Goal: Task Accomplishment & Management: Complete application form

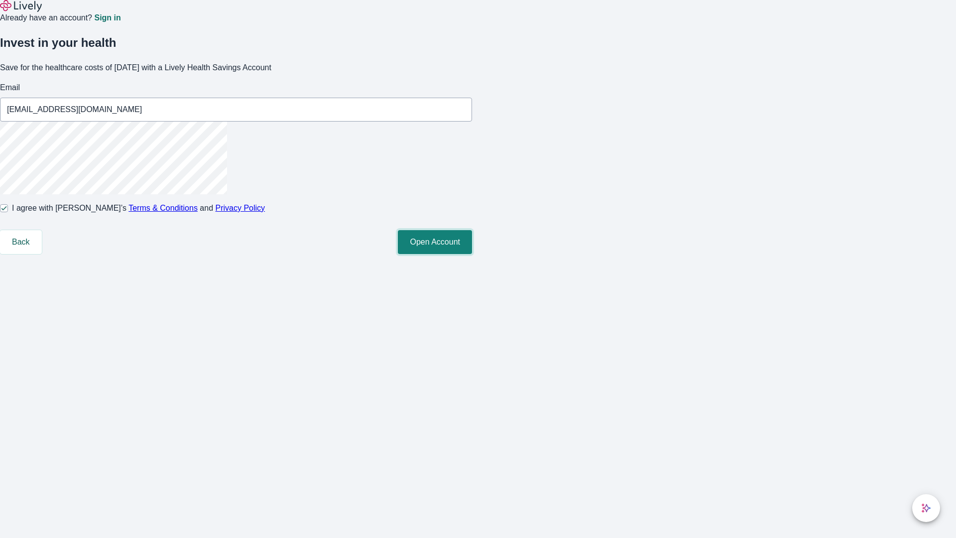
click at [472, 254] on button "Open Account" at bounding box center [435, 242] width 74 height 24
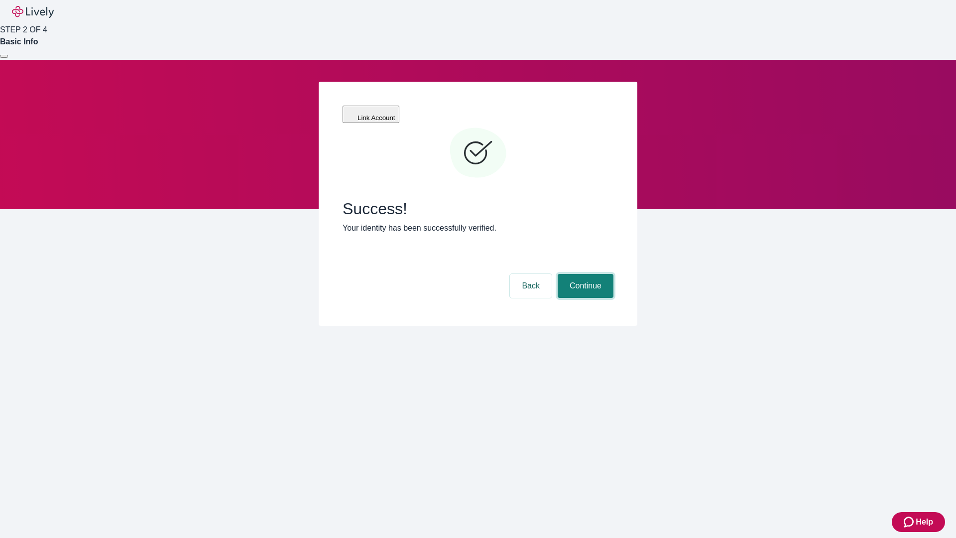
click at [584, 274] on button "Continue" at bounding box center [586, 286] width 56 height 24
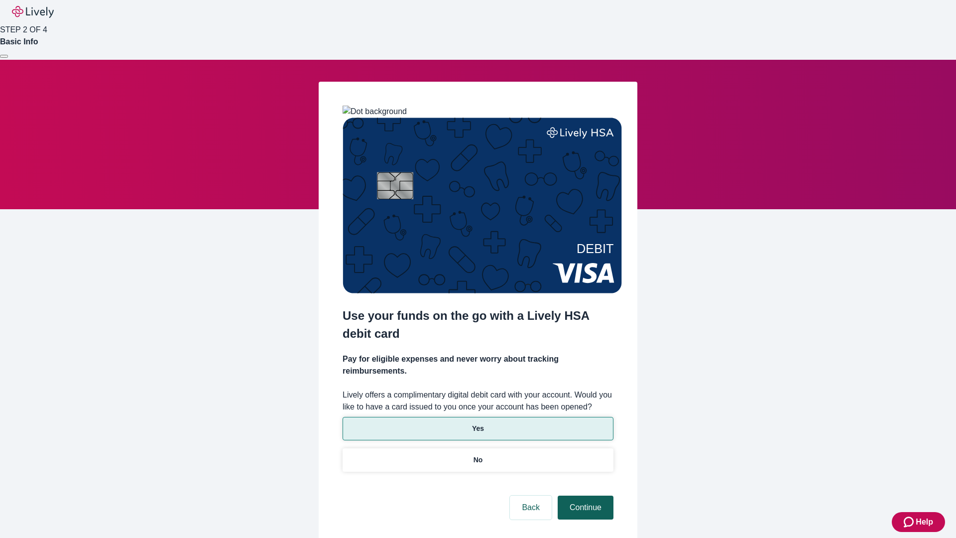
click at [478, 455] on p "No" at bounding box center [478, 460] width 9 height 10
click at [584, 496] on button "Continue" at bounding box center [586, 508] width 56 height 24
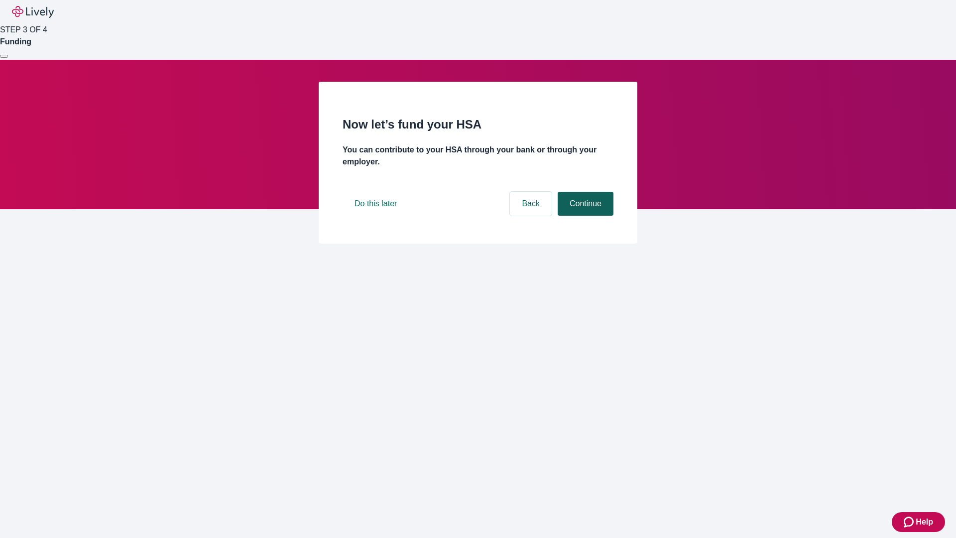
click at [584, 216] on button "Continue" at bounding box center [586, 204] width 56 height 24
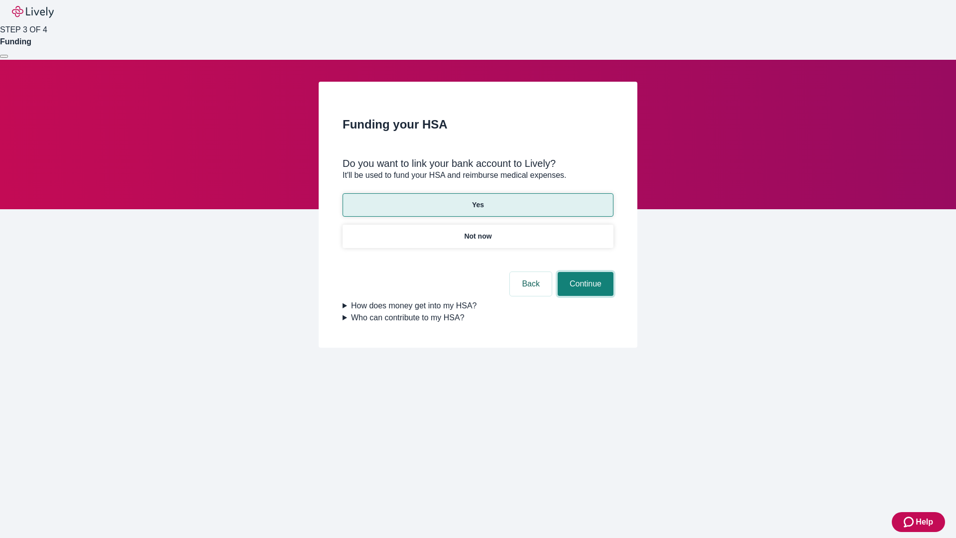
click at [584, 272] on button "Continue" at bounding box center [586, 284] width 56 height 24
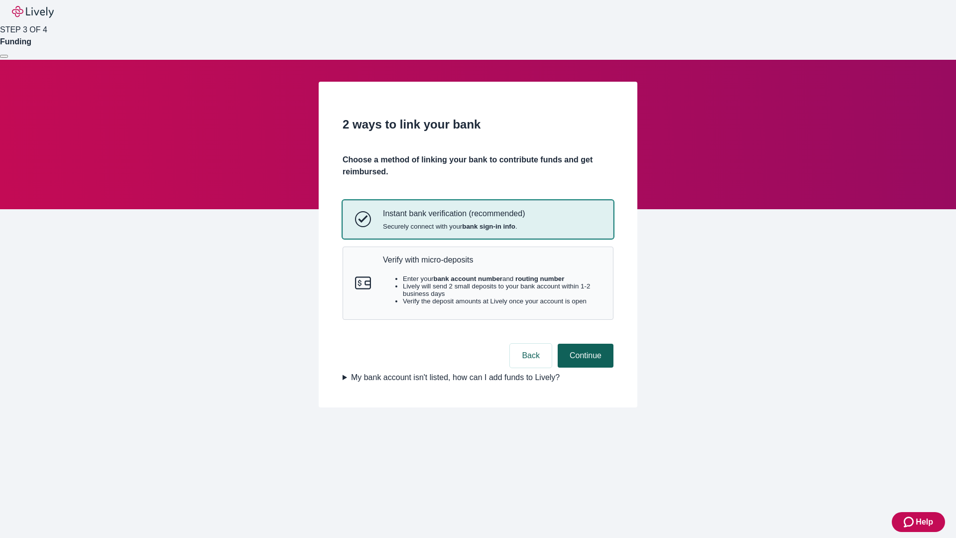
click at [492, 264] on p "Verify with micro-deposits" at bounding box center [492, 259] width 218 height 9
click at [584, 368] on button "Continue" at bounding box center [586, 356] width 56 height 24
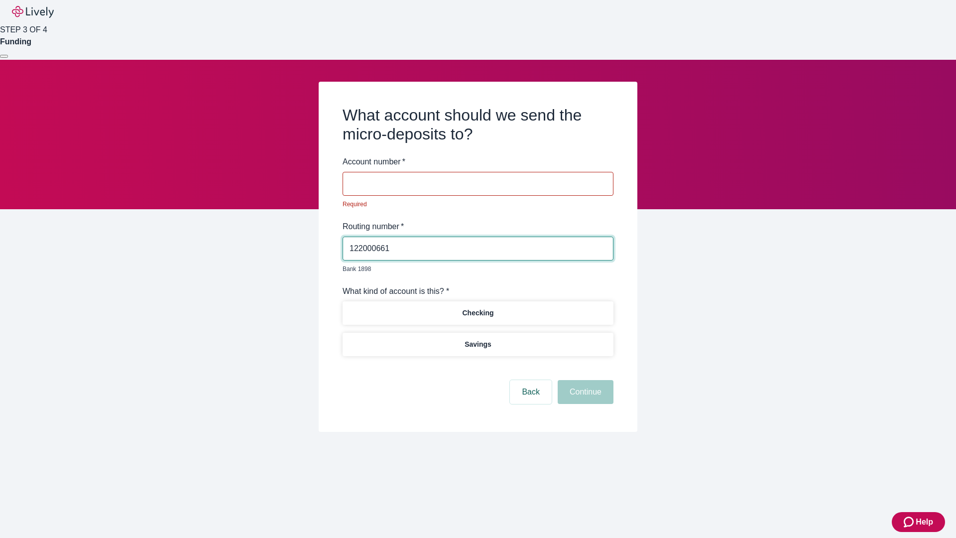
type input "122000661"
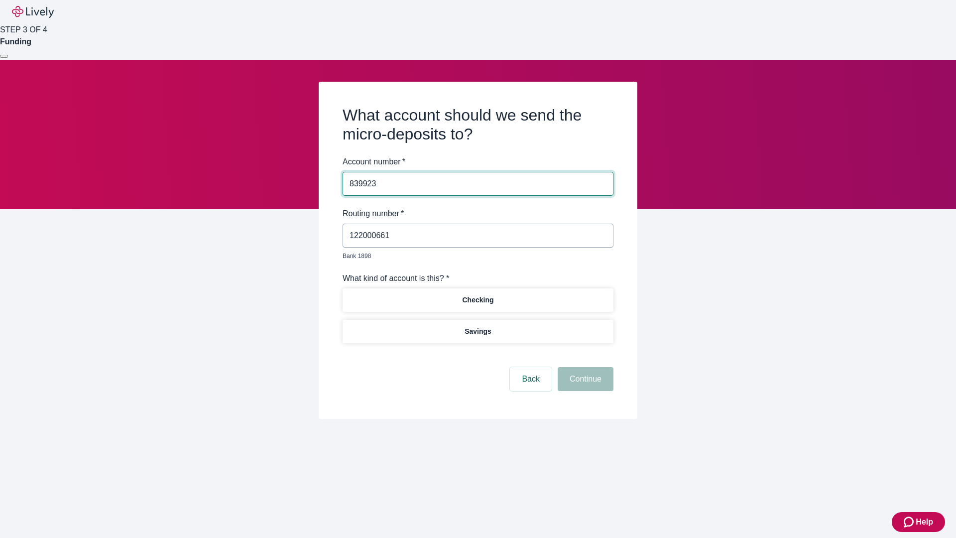
type input "839923"
click at [478, 295] on p "Checking" at bounding box center [477, 300] width 31 height 10
click at [584, 368] on button "Continue" at bounding box center [586, 379] width 56 height 24
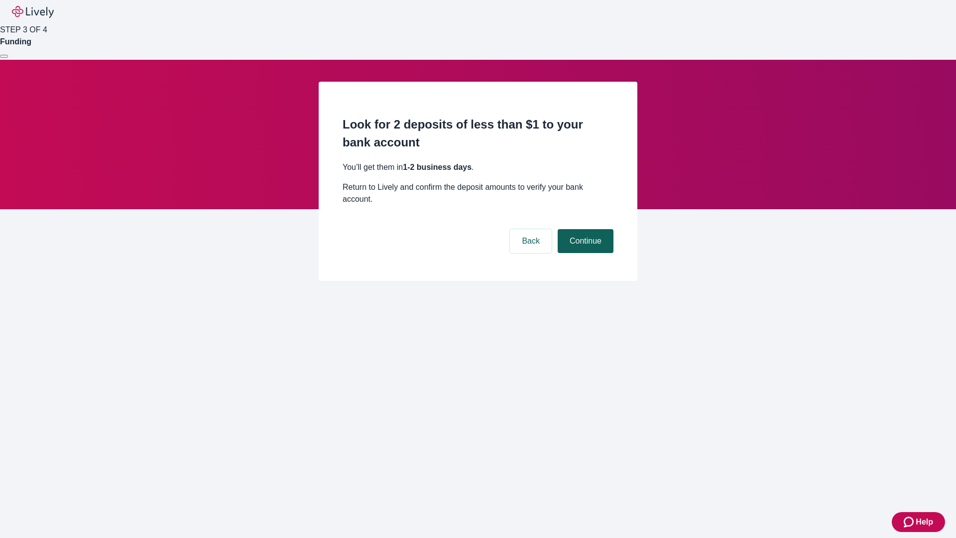
click at [584, 229] on button "Continue" at bounding box center [586, 241] width 56 height 24
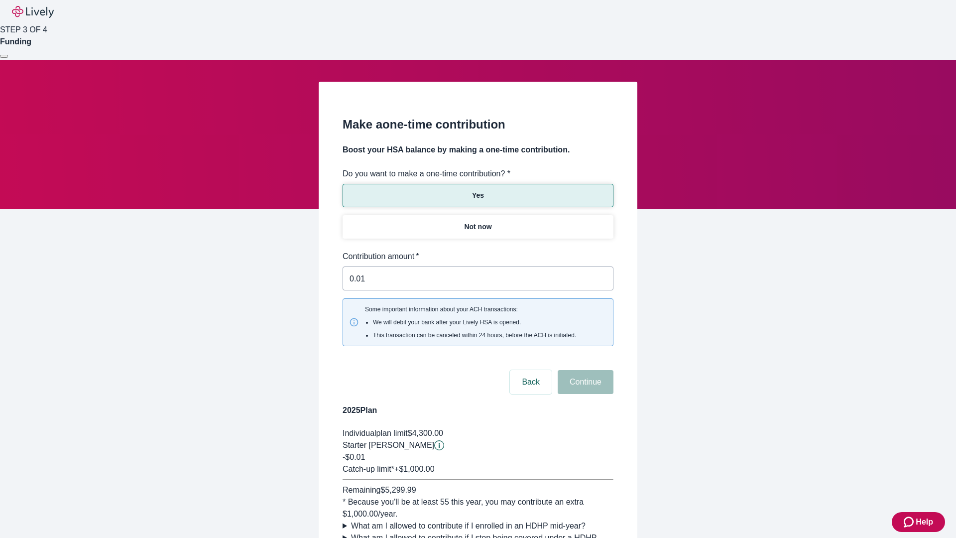
type input "0.01"
click at [584, 370] on button "Continue" at bounding box center [586, 382] width 56 height 24
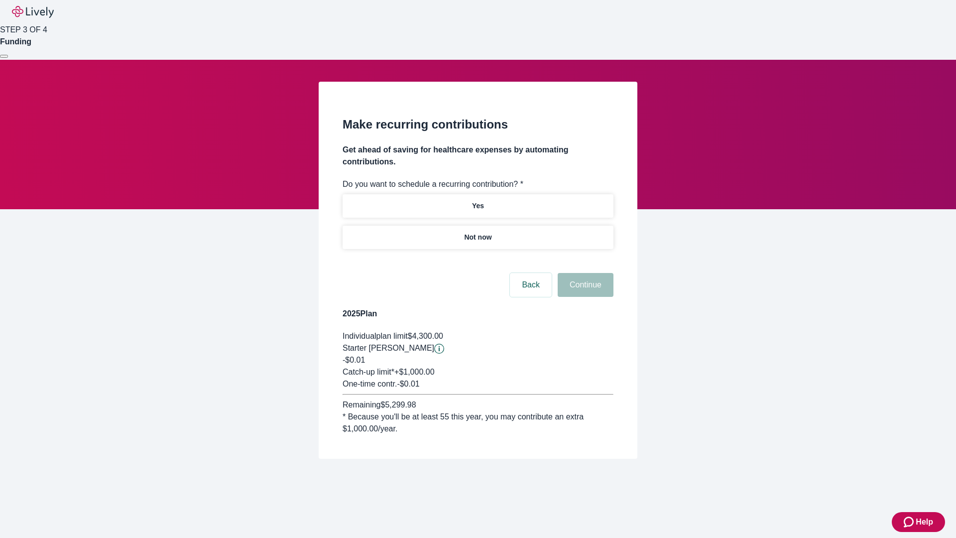
click at [478, 232] on p "Not now" at bounding box center [477, 237] width 27 height 10
click at [584, 273] on button "Continue" at bounding box center [586, 285] width 56 height 24
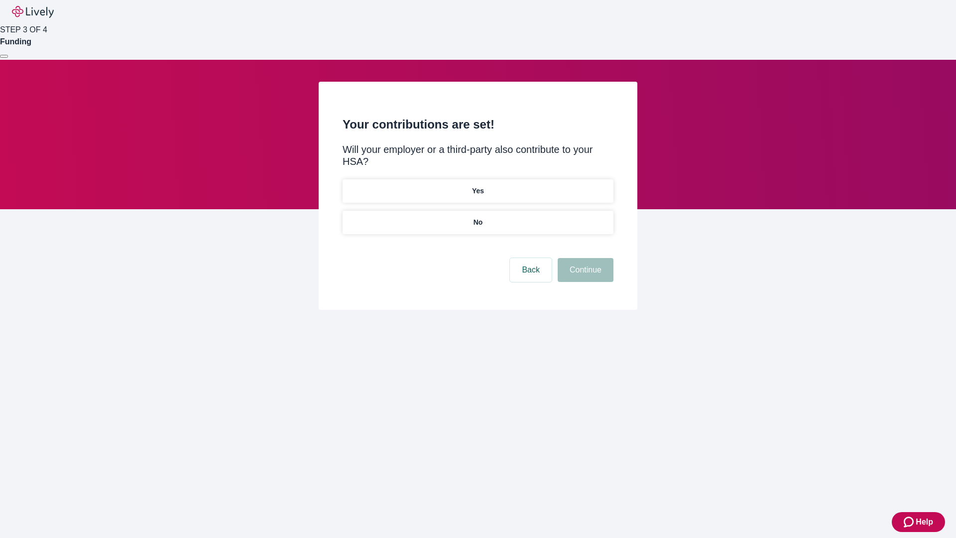
click at [478, 217] on p "No" at bounding box center [478, 222] width 9 height 10
click at [584, 258] on button "Continue" at bounding box center [586, 270] width 56 height 24
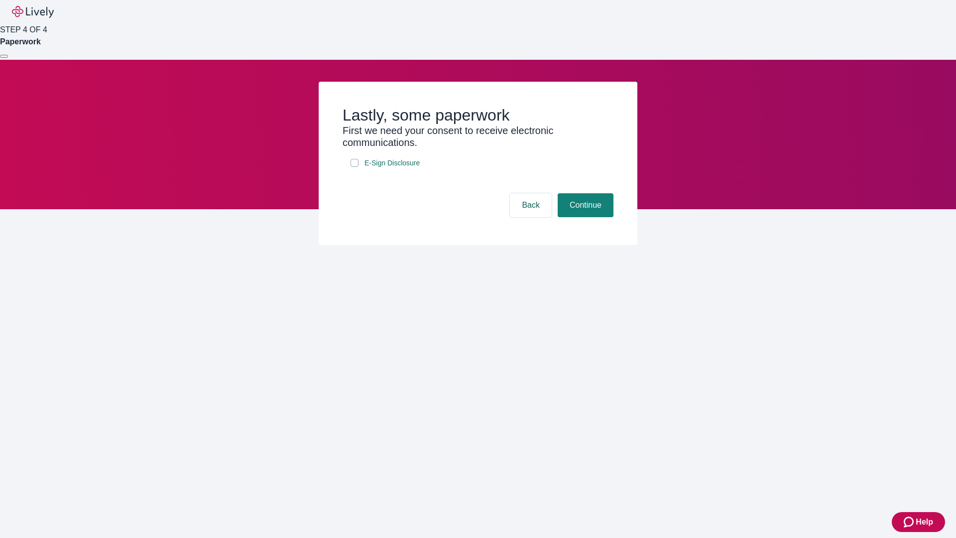
click at [355, 167] on input "E-Sign Disclosure" at bounding box center [355, 163] width 8 height 8
checkbox input "true"
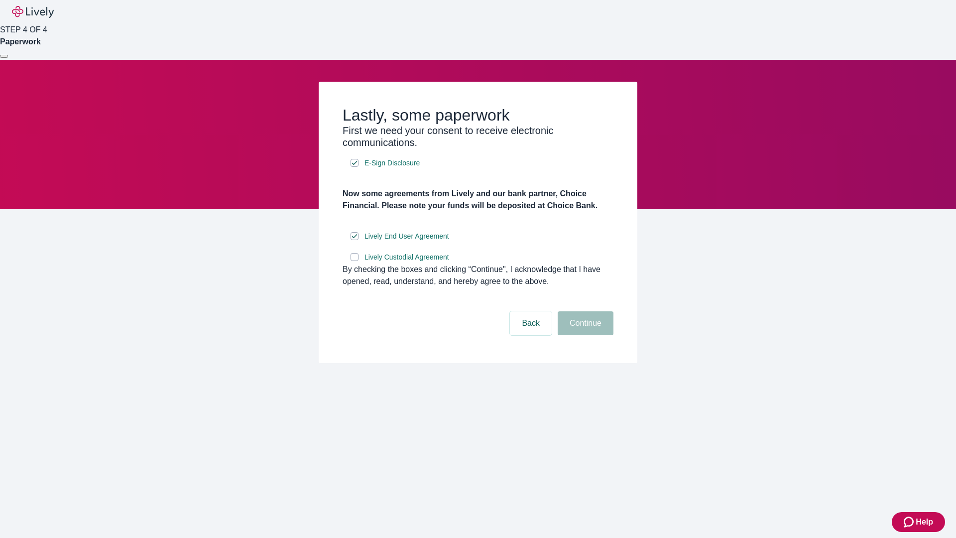
click at [355, 261] on input "Lively Custodial Agreement" at bounding box center [355, 257] width 8 height 8
checkbox input "true"
click at [584, 335] on button "Continue" at bounding box center [586, 323] width 56 height 24
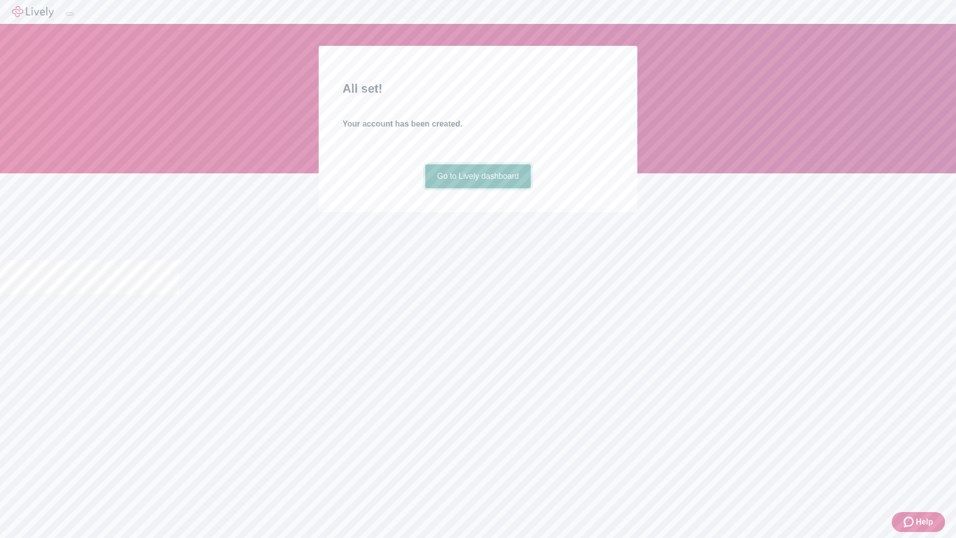
click at [478, 188] on link "Go to Lively dashboard" at bounding box center [478, 176] width 106 height 24
